Goal: Task Accomplishment & Management: Manage account settings

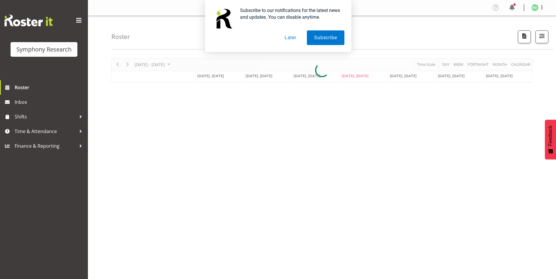
click at [285, 38] on button "Later" at bounding box center [290, 37] width 26 height 15
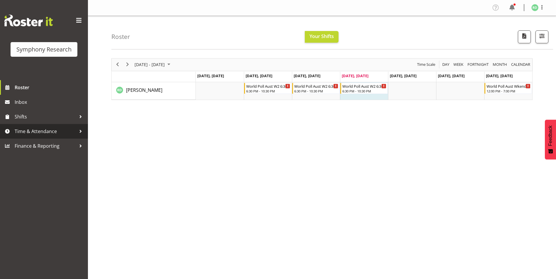
click at [13, 133] on link "Time & Attendance" at bounding box center [44, 131] width 88 height 15
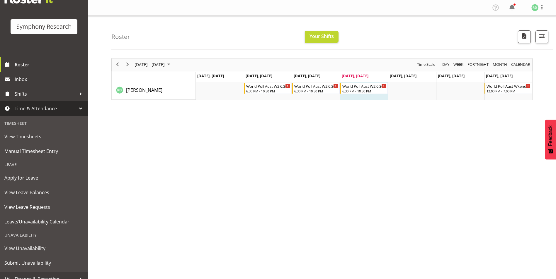
scroll to position [30, 0]
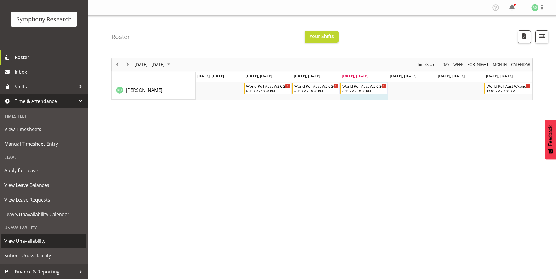
click at [23, 241] on span "View Unavailability" at bounding box center [43, 241] width 79 height 9
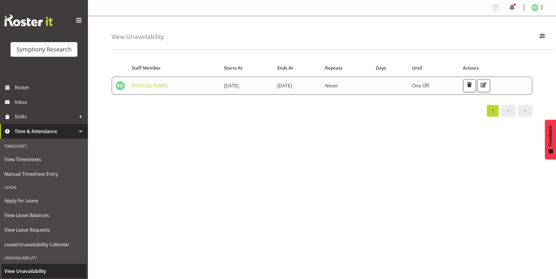
click at [38, 273] on span "View Unavailability" at bounding box center [43, 271] width 79 height 9
click at [32, 258] on div "Unavailability" at bounding box center [43, 258] width 85 height 12
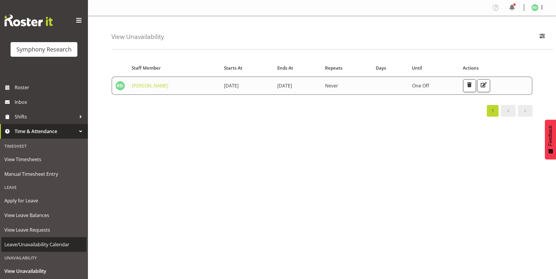
click at [38, 249] on span "Leave/Unavailability Calendar" at bounding box center [43, 245] width 79 height 9
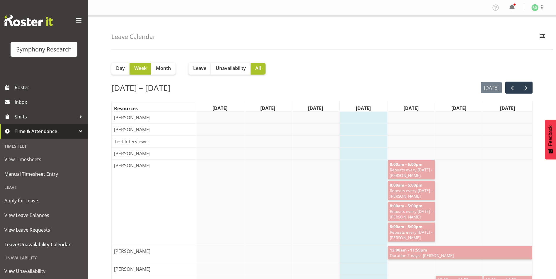
scroll to position [30, 0]
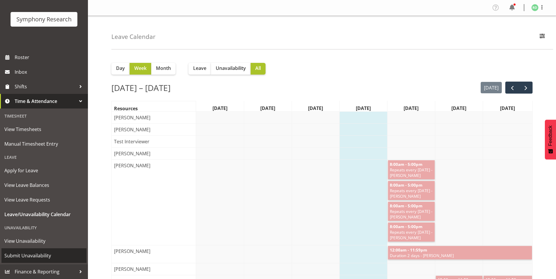
click at [50, 257] on span "Submit Unavailability" at bounding box center [43, 256] width 79 height 9
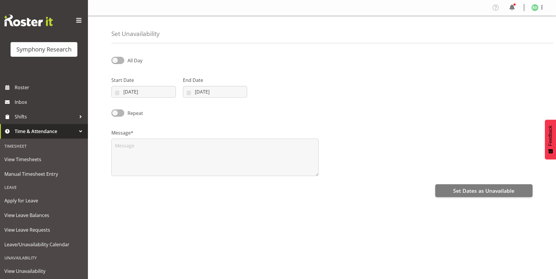
select select "7"
select select "2025"
click at [116, 96] on input "21/08/2025" at bounding box center [143, 92] width 64 height 12
click at [180, 183] on span "29" at bounding box center [182, 184] width 5 height 6
type input "[DATE]"
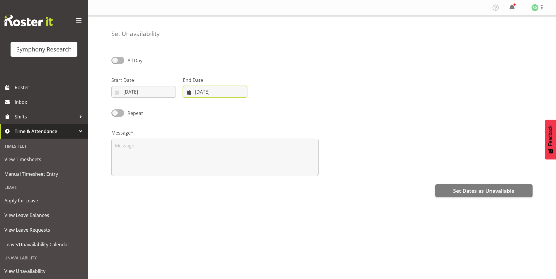
click at [186, 94] on input "21/08/2025" at bounding box center [215, 92] width 64 height 12
click at [266, 184] on span "30" at bounding box center [265, 184] width 5 height 6
type input "30/08/2025"
drag, startPoint x: 117, startPoint y: 111, endPoint x: 118, endPoint y: 121, distance: 9.4
click at [117, 113] on span at bounding box center [117, 113] width 13 height 7
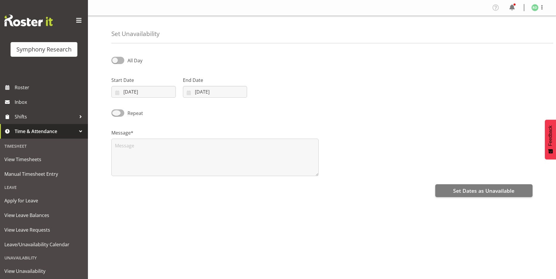
click at [115, 113] on input "Repeat" at bounding box center [113, 113] width 4 height 4
checkbox input "true"
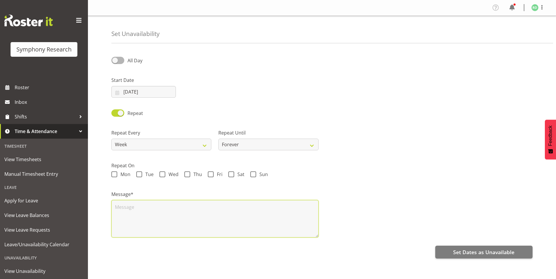
click at [138, 213] on textarea at bounding box center [214, 219] width 207 height 38
click at [214, 176] on span "Fri" at bounding box center [218, 175] width 9 height 6
click at [212, 176] on input "Fri" at bounding box center [210, 175] width 4 height 4
checkbox input "true"
click at [233, 176] on span at bounding box center [231, 175] width 6 height 6
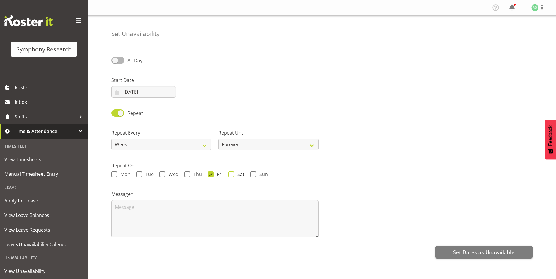
click at [232, 176] on input "Sat" at bounding box center [230, 175] width 4 height 4
checkbox input "true"
click at [211, 176] on span at bounding box center [211, 175] width 6 height 6
click at [211, 176] on input "Fri" at bounding box center [210, 175] width 4 height 4
checkbox input "false"
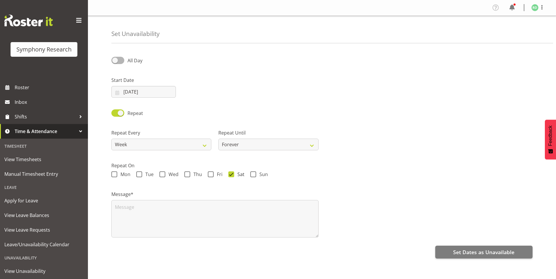
click at [229, 177] on span at bounding box center [231, 175] width 6 height 6
click at [229, 177] on input "Sat" at bounding box center [230, 175] width 4 height 4
checkbox input "false"
click at [212, 173] on span at bounding box center [211, 175] width 6 height 6
click at [212, 173] on input "Fri" at bounding box center [210, 175] width 4 height 4
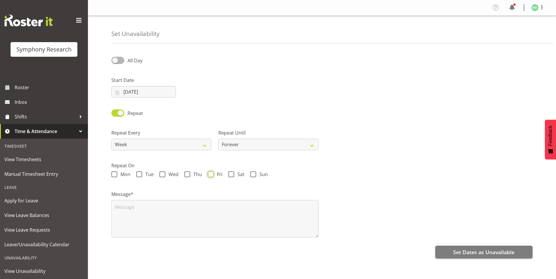
checkbox input "true"
click at [231, 178] on span at bounding box center [231, 175] width 6 height 6
click at [231, 177] on input "Sat" at bounding box center [230, 175] width 4 height 4
checkbox input "true"
click at [122, 218] on textarea at bounding box center [214, 219] width 207 height 38
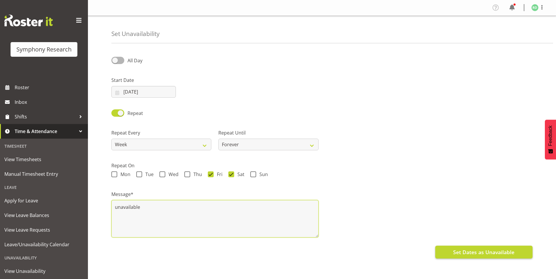
type textarea "unavailable"
click at [507, 254] on span "Set Dates as Unavailable" at bounding box center [483, 253] width 61 height 8
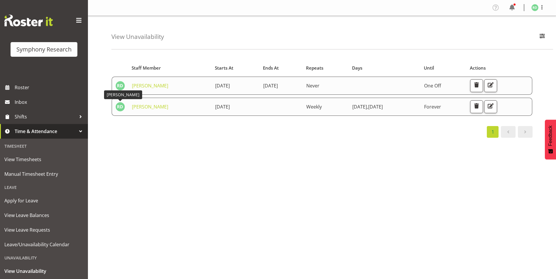
click at [120, 109] on img at bounding box center [119, 106] width 9 height 9
click at [23, 269] on span "View Unavailability" at bounding box center [43, 271] width 79 height 9
click at [137, 106] on link "[PERSON_NAME]" at bounding box center [150, 107] width 36 height 6
click at [494, 105] on span "button" at bounding box center [491, 106] width 8 height 8
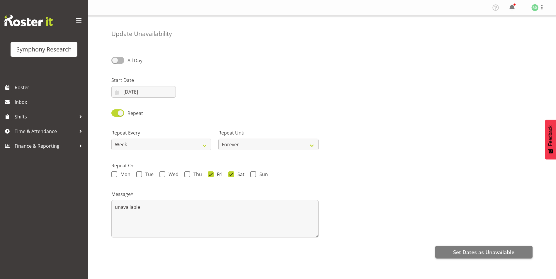
click at [212, 174] on span at bounding box center [211, 175] width 6 height 6
click at [212, 174] on input "Fri" at bounding box center [210, 175] width 4 height 4
checkbox input "false"
click at [231, 178] on div "Mon Tue Wed Thu Fri Sat Sun" at bounding box center [321, 176] width 421 height 8
click at [231, 176] on span at bounding box center [231, 175] width 6 height 6
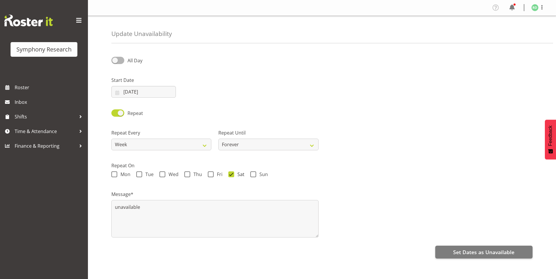
click at [231, 176] on input "Sat" at bounding box center [230, 175] width 4 height 4
checkbox input "false"
click at [491, 249] on span "Set Dates as Unavailable" at bounding box center [483, 253] width 61 height 8
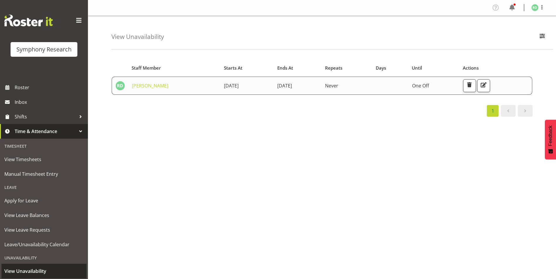
click at [28, 272] on span "View Unavailability" at bounding box center [43, 271] width 79 height 9
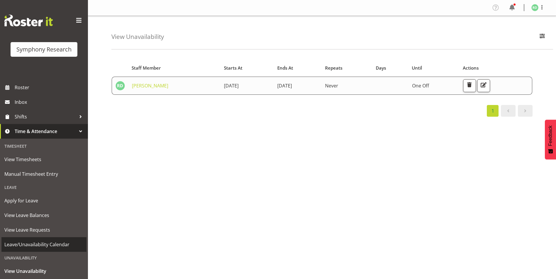
click at [32, 244] on span "Leave/Unavailability Calendar" at bounding box center [43, 245] width 79 height 9
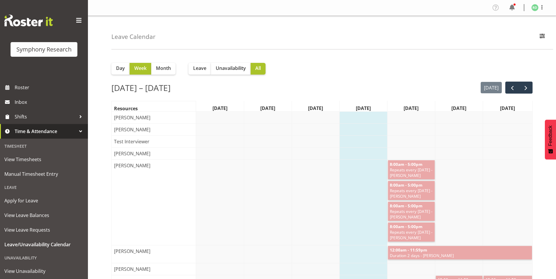
scroll to position [30, 0]
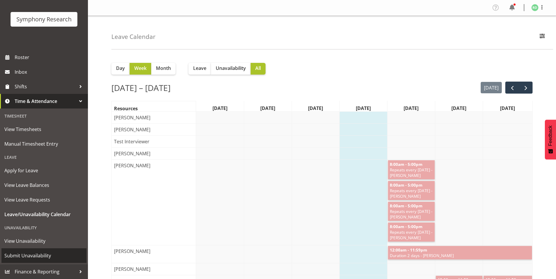
click at [52, 258] on span "Submit Unavailability" at bounding box center [43, 256] width 79 height 9
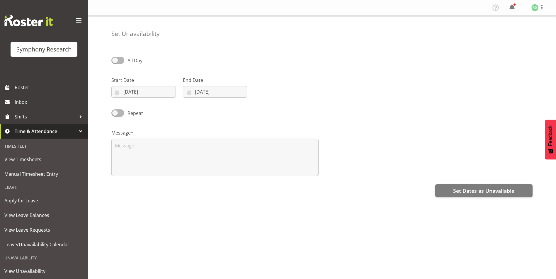
select select "7"
select select "2025"
click at [115, 94] on input "[DATE]" at bounding box center [143, 92] width 64 height 12
click at [184, 186] on span "29" at bounding box center [182, 184] width 5 height 6
type input "29/08/2025"
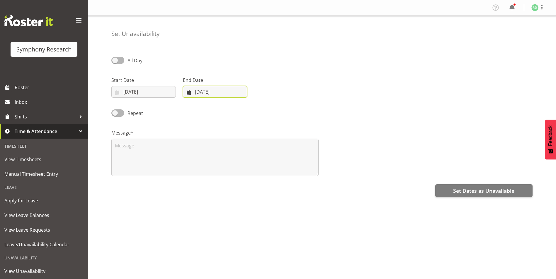
click at [189, 92] on input "21/08/2025" at bounding box center [215, 92] width 64 height 12
click at [264, 184] on span "30" at bounding box center [265, 184] width 5 height 6
type input "30/08/2025"
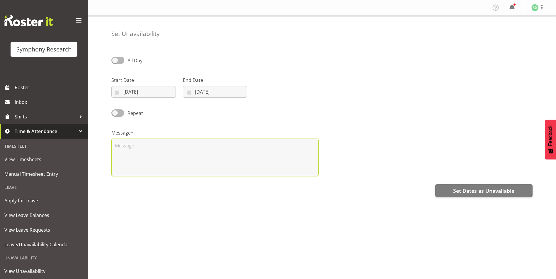
click at [123, 149] on textarea at bounding box center [214, 158] width 207 height 38
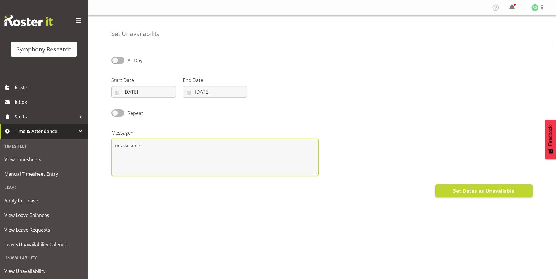
type textarea "unavailable"
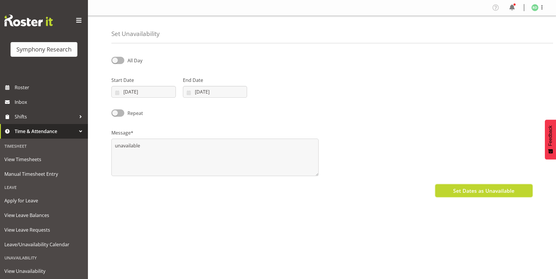
click at [478, 197] on button "Set Dates as Unavailable" at bounding box center [483, 191] width 97 height 13
